Goal: Check status: Check status

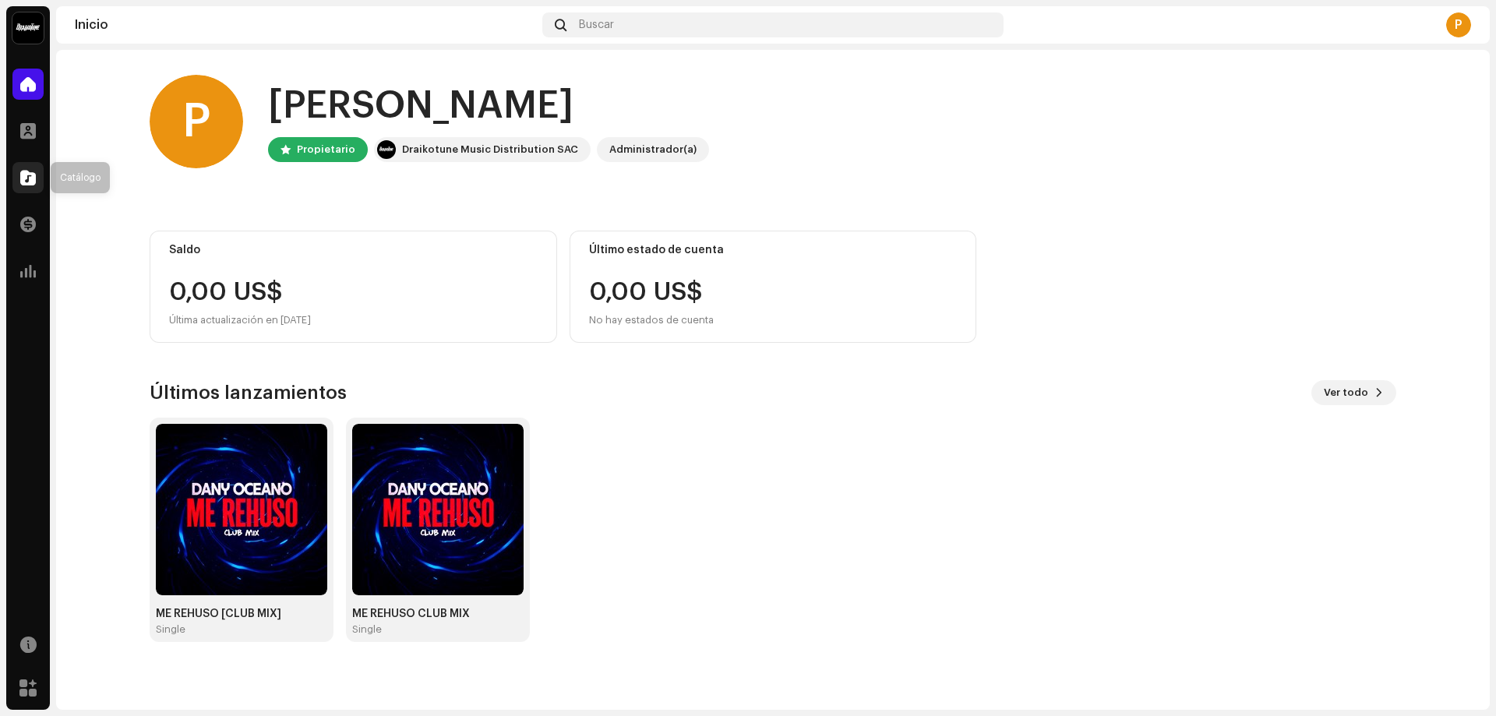
click at [30, 187] on div at bounding box center [27, 177] width 31 height 31
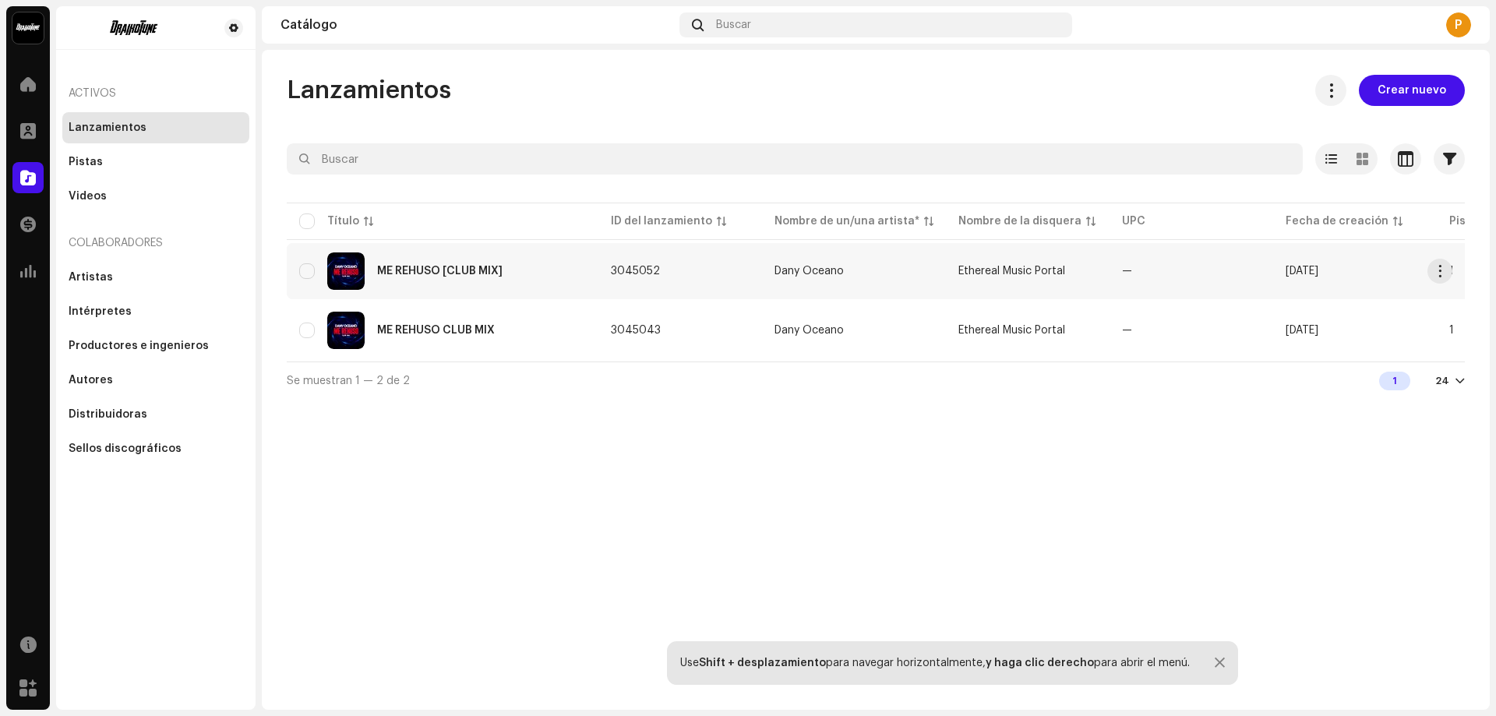
click at [420, 268] on div "ME REHUSO [CLUB MIX]" at bounding box center [439, 271] width 125 height 11
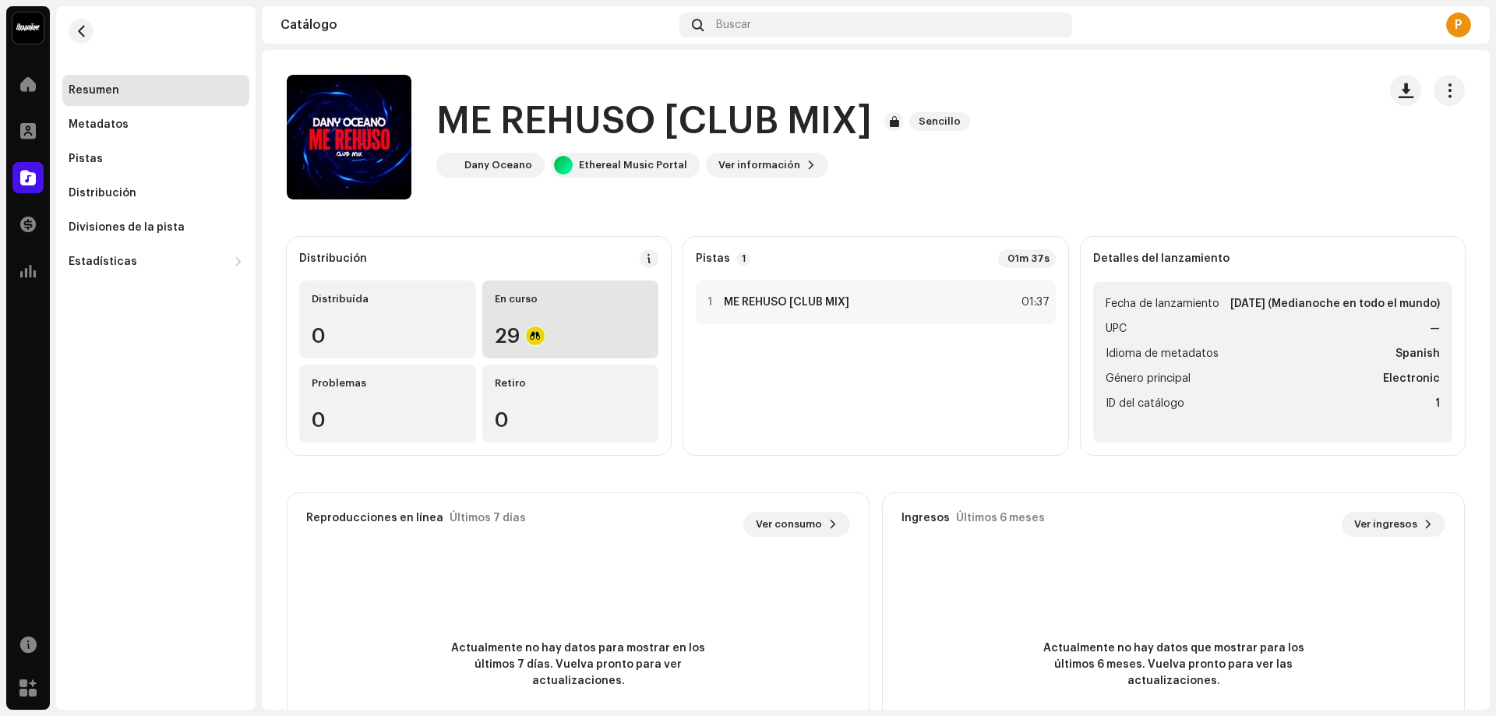
click at [520, 323] on div "En curso 29" at bounding box center [570, 320] width 177 height 78
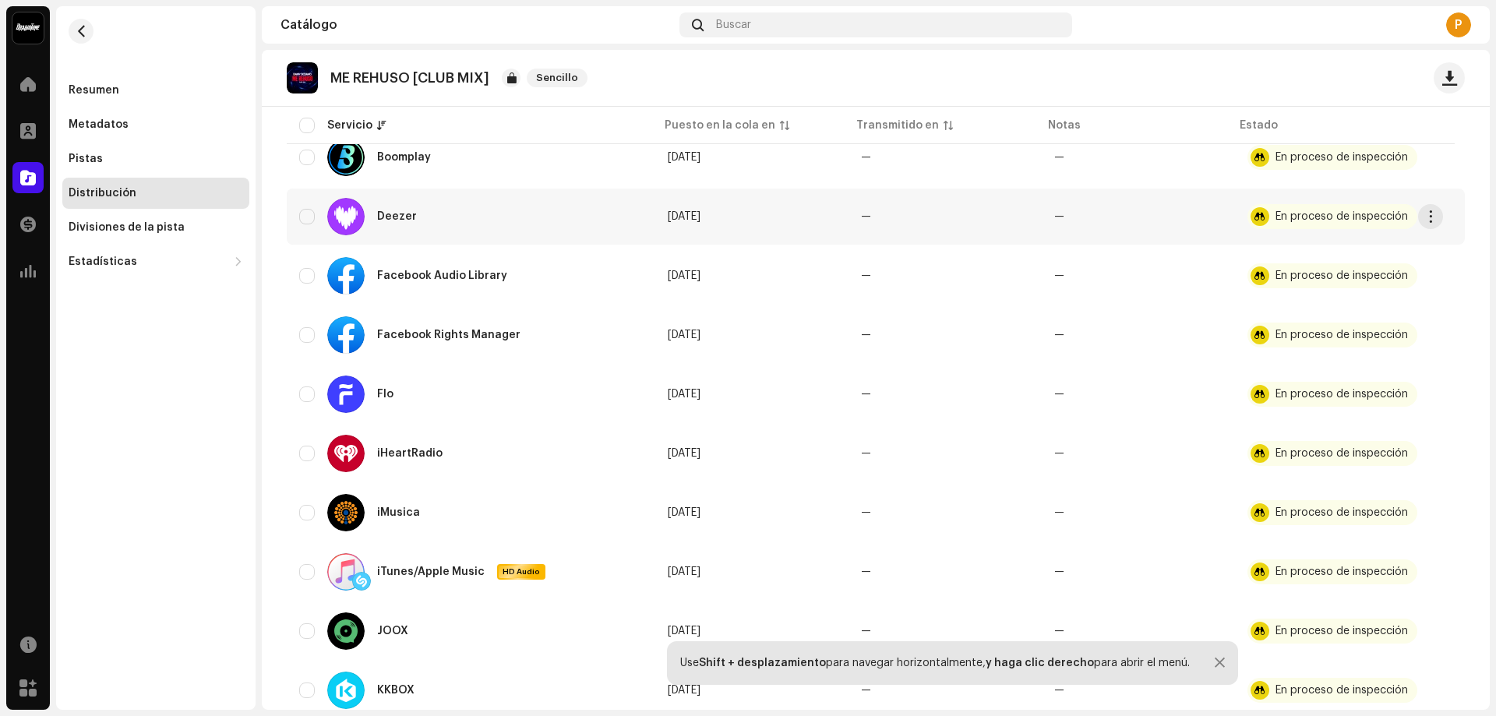
scroll to position [234, 0]
